Goal: Information Seeking & Learning: Learn about a topic

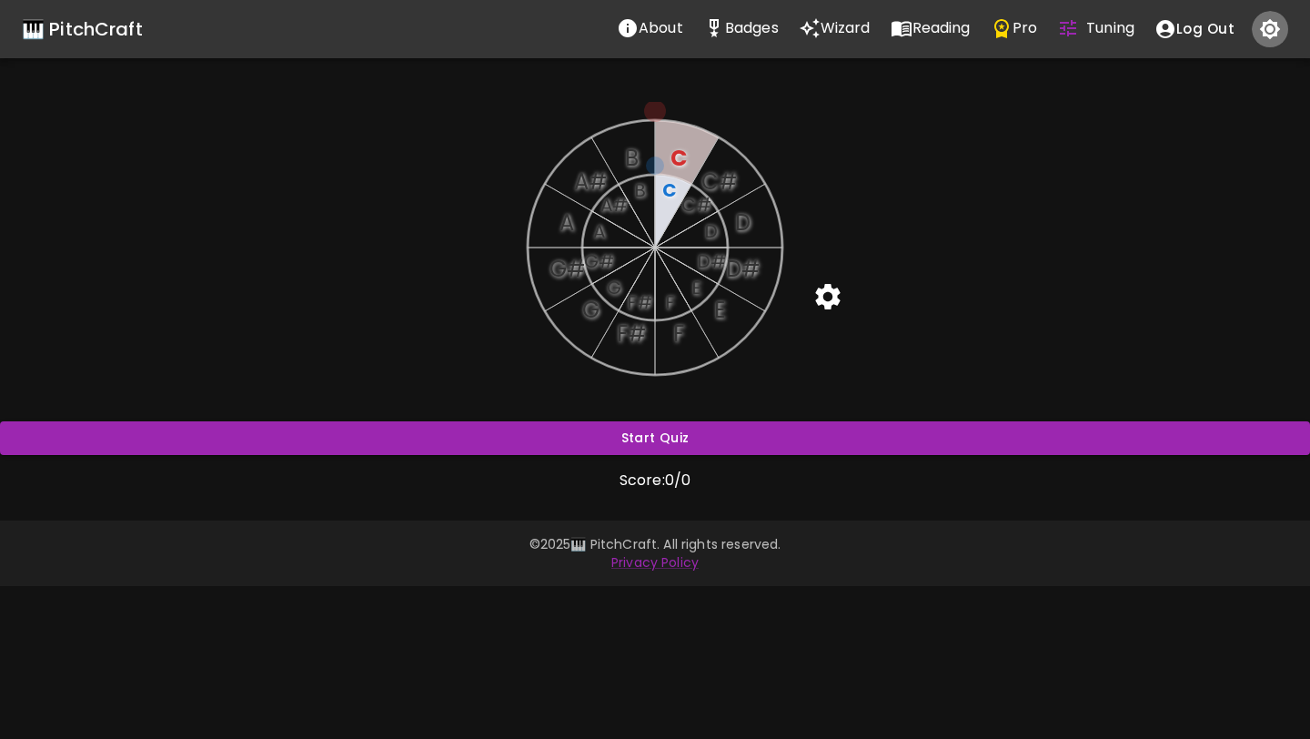
click at [1270, 22] on icon "button" at bounding box center [1270, 29] width 21 height 21
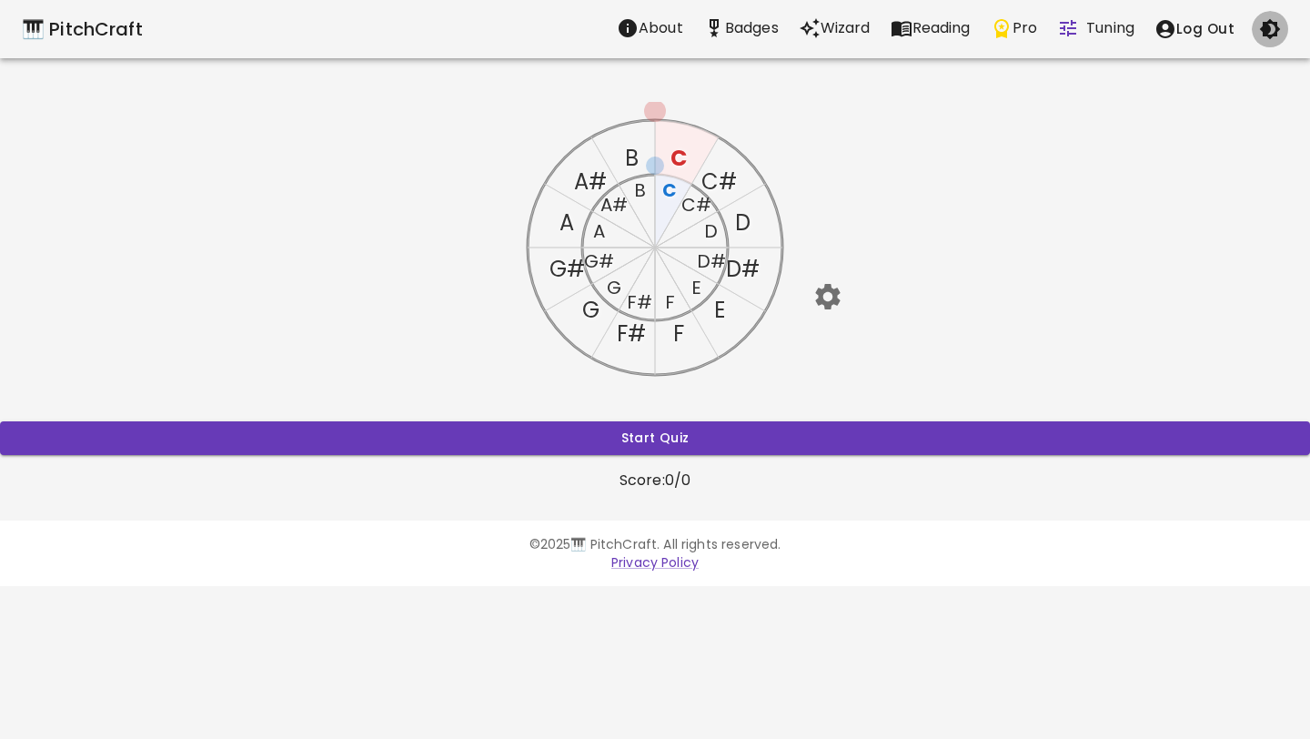
click at [1270, 22] on icon "button" at bounding box center [1270, 29] width 21 height 21
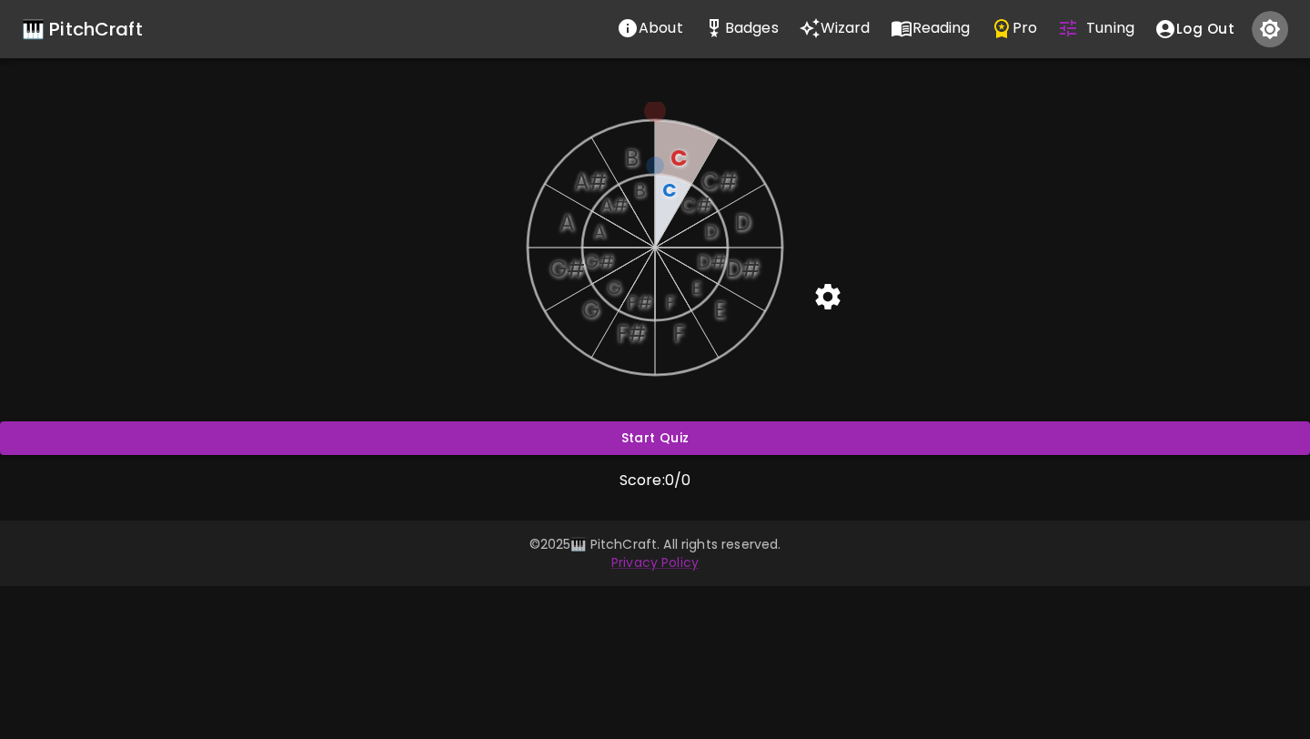
click at [1271, 23] on icon "button" at bounding box center [1270, 29] width 21 height 21
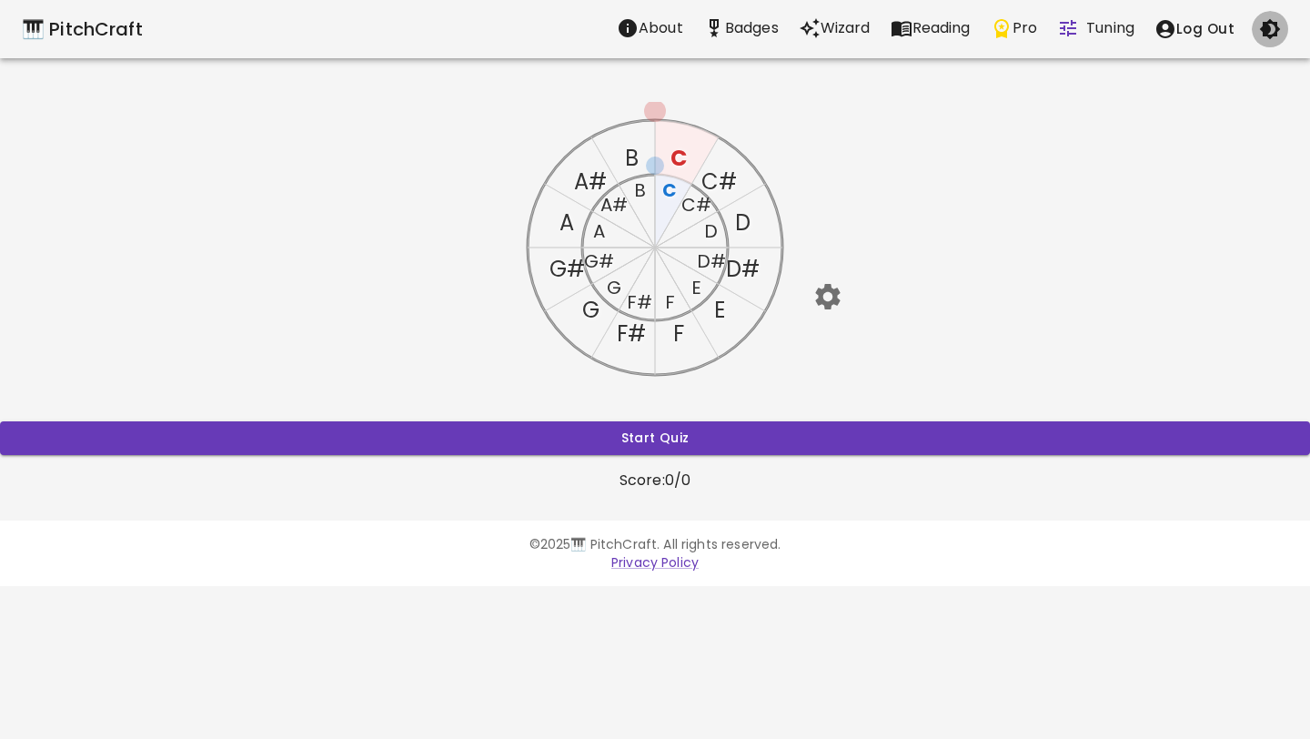
click at [1271, 23] on icon "button" at bounding box center [1270, 29] width 21 height 21
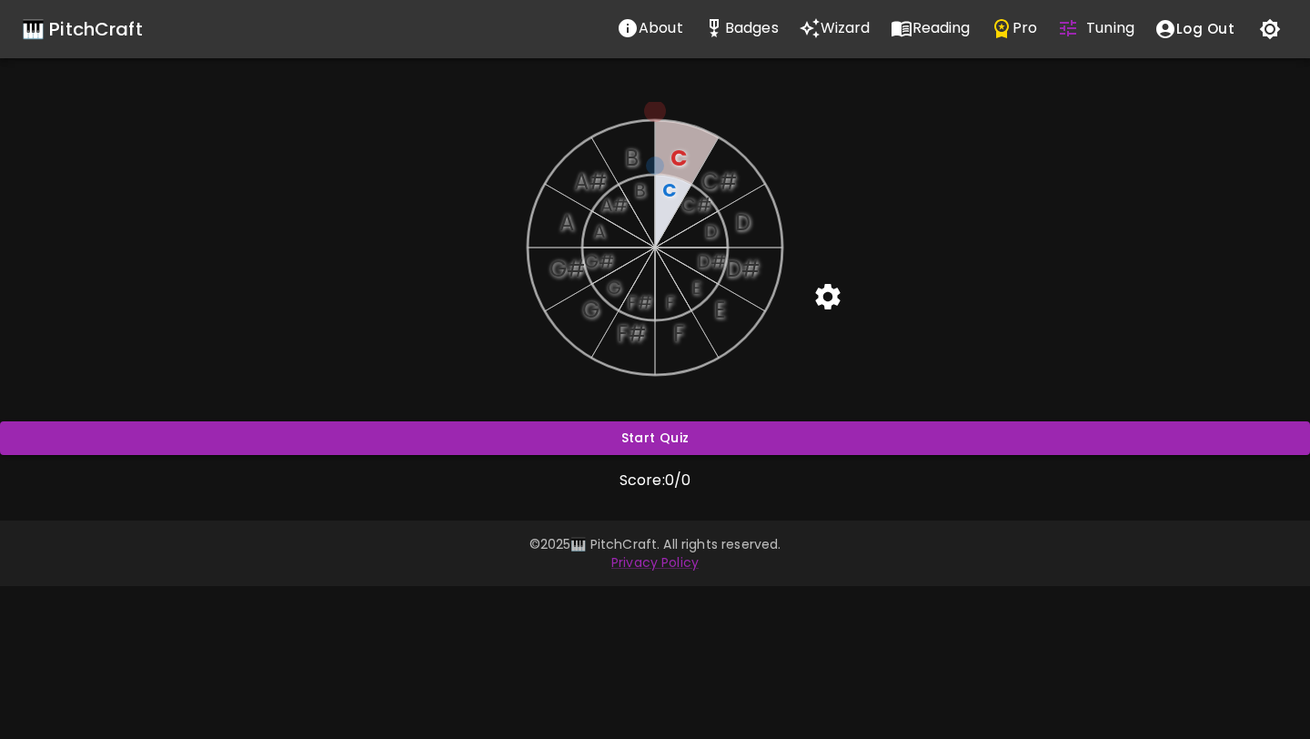
click at [1271, 23] on icon "button" at bounding box center [1270, 29] width 21 height 21
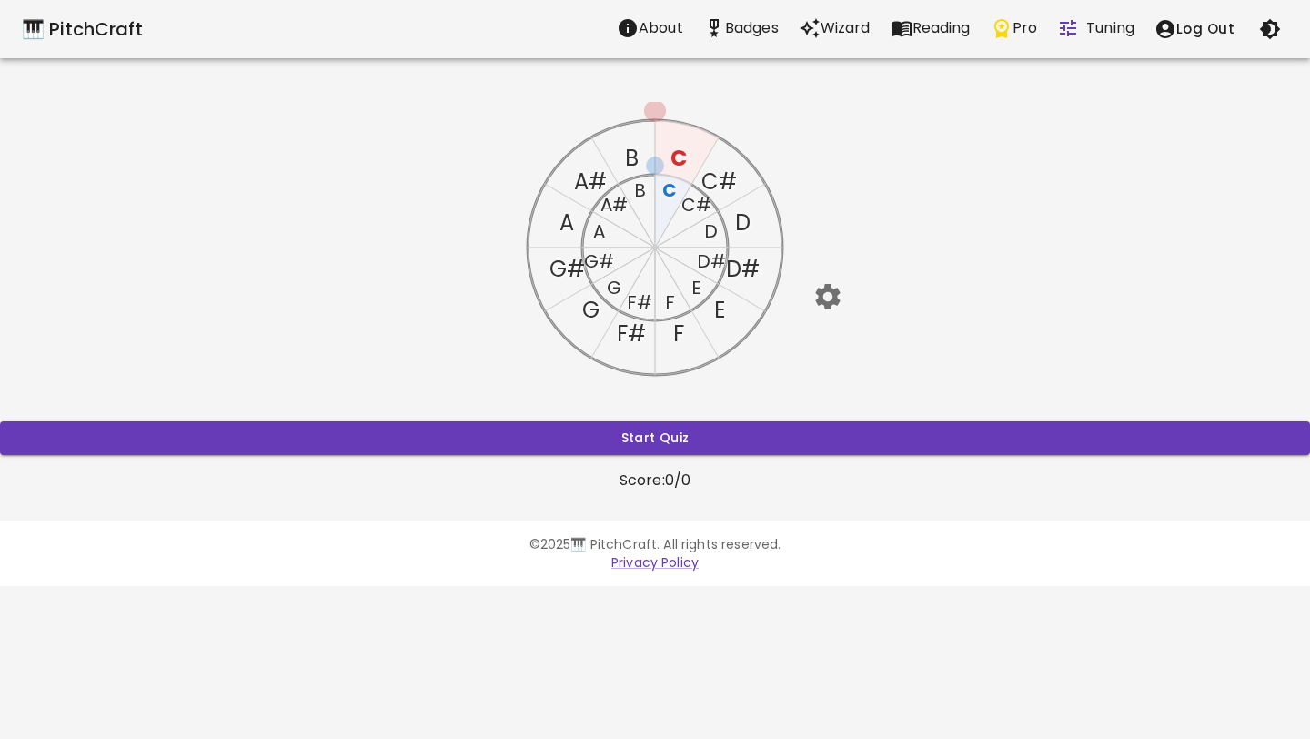
click at [749, 224] on text "D" at bounding box center [742, 222] width 15 height 30
click at [738, 275] on text "D#" at bounding box center [743, 269] width 34 height 30
